Goal: Complete application form: Complete application form

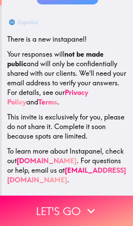
click at [97, 209] on icon "button" at bounding box center [91, 210] width 15 height 15
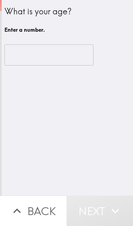
click at [19, 56] on input "number" at bounding box center [48, 54] width 89 height 21
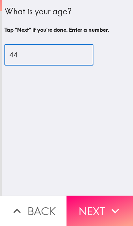
type input "44"
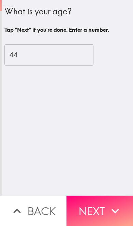
click at [104, 207] on button "Next" at bounding box center [100, 210] width 67 height 30
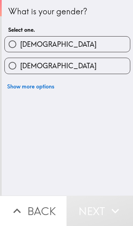
click at [98, 42] on label "[DEMOGRAPHIC_DATA]" at bounding box center [67, 44] width 125 height 15
click at [20, 42] on input "[DEMOGRAPHIC_DATA]" at bounding box center [12, 44] width 15 height 15
radio input "true"
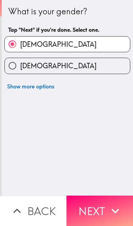
click at [108, 208] on icon "button" at bounding box center [115, 210] width 15 height 15
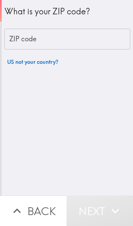
click at [99, 41] on input "ZIP code" at bounding box center [67, 39] width 126 height 21
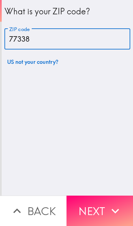
type input "77338"
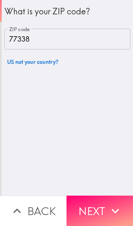
click at [110, 201] on button "Next" at bounding box center [100, 210] width 67 height 30
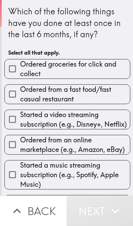
click at [102, 95] on span "Ordered from a fast food/fast casual restaurant" at bounding box center [75, 94] width 110 height 19
click at [20, 95] on input "Ordered from a fast food/fast casual restaurant" at bounding box center [12, 93] width 15 height 15
checkbox input "true"
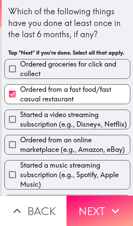
click at [102, 209] on button "Next" at bounding box center [100, 210] width 67 height 30
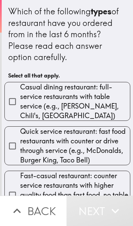
click at [104, 97] on span "Casual dining restaurant: full-service restaurants with table service (e.g., [P…" at bounding box center [75, 101] width 110 height 38
click at [20, 97] on input "Casual dining restaurant: full-service restaurants with table service (e.g., [P…" at bounding box center [12, 101] width 15 height 15
checkbox input "true"
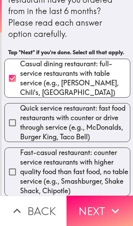
click at [105, 209] on button "Next" at bounding box center [100, 210] width 67 height 30
